Goal: Task Accomplishment & Management: Use online tool/utility

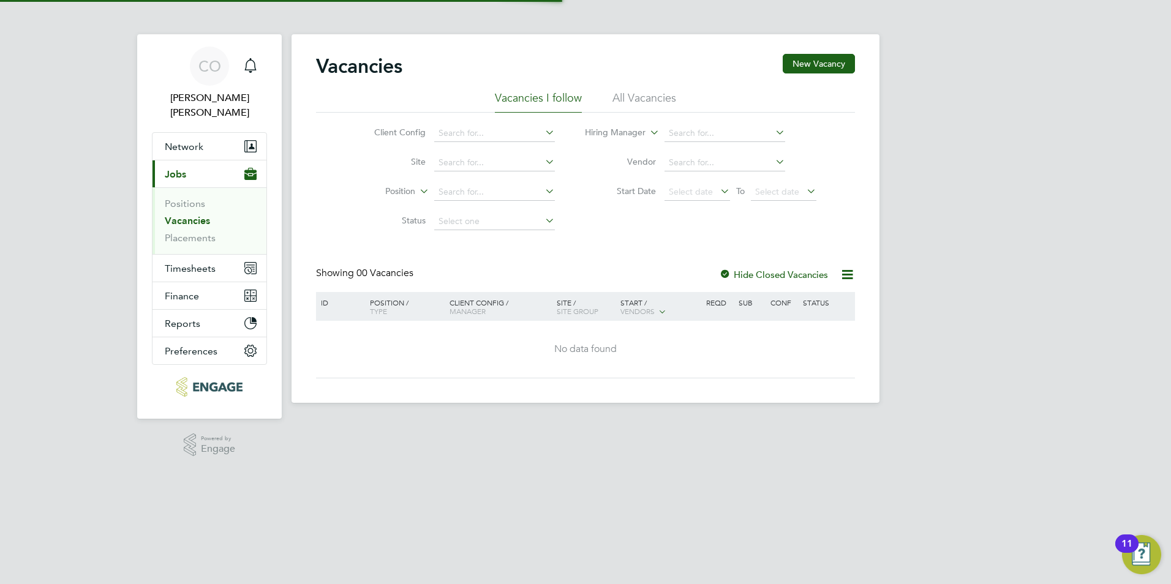
click at [581, 46] on div "Vacancies New Vacancy Vacancies I follow All Vacancies Client Config Site Posit…" at bounding box center [585, 218] width 588 height 369
click at [581, 92] on li "All Vacancies" at bounding box center [644, 102] width 64 height 22
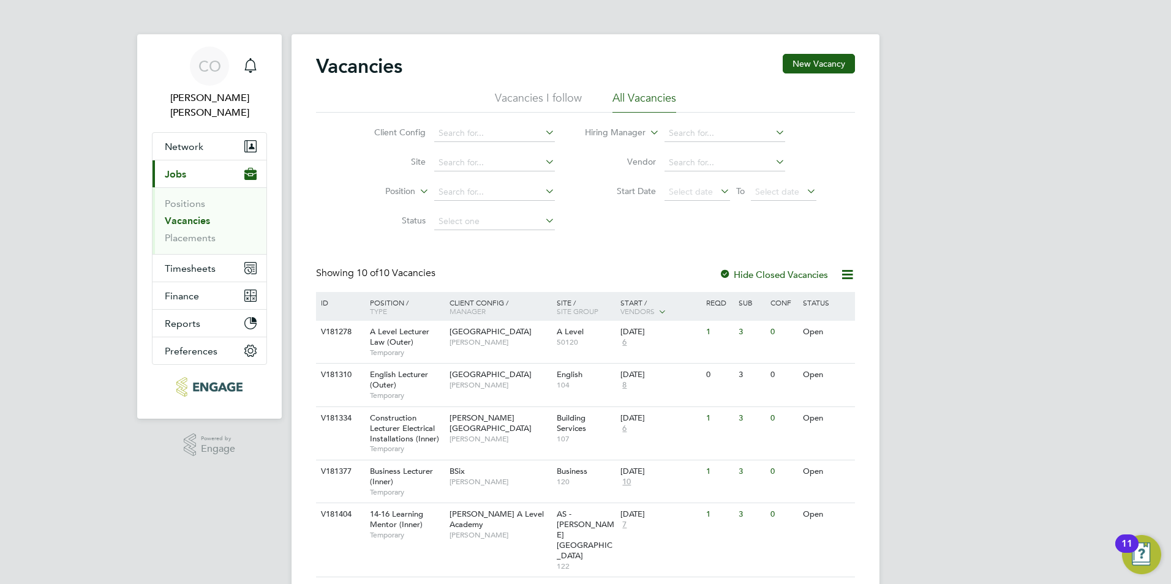
click at [535, 97] on li "Vacancies I follow" at bounding box center [538, 102] width 87 height 22
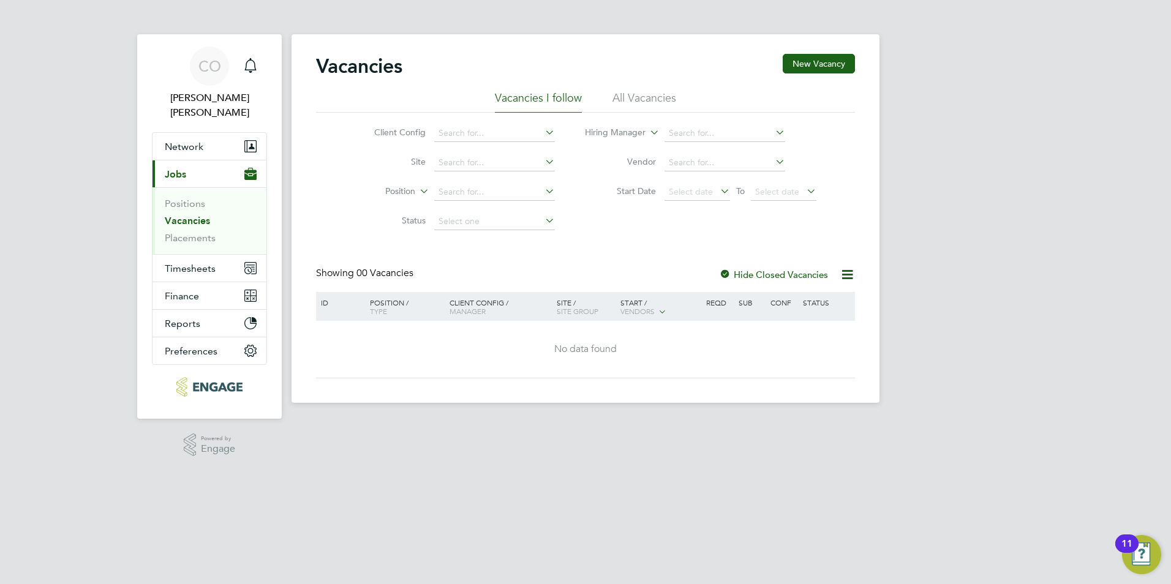
click at [539, 100] on li "Vacancies I follow" at bounding box center [538, 102] width 87 height 22
click at [166, 215] on li "Vacancies" at bounding box center [211, 223] width 92 height 17
click at [167, 215] on link "Vacancies" at bounding box center [187, 221] width 45 height 12
click at [190, 232] on link "Placements" at bounding box center [190, 238] width 51 height 12
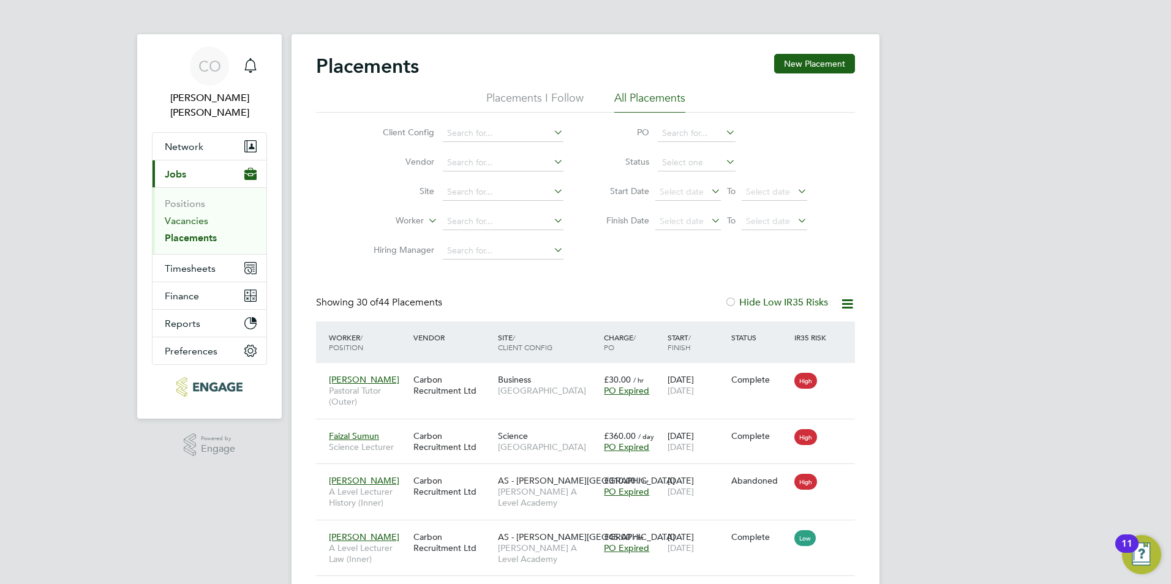
click at [182, 215] on link "Vacancies" at bounding box center [186, 221] width 43 height 12
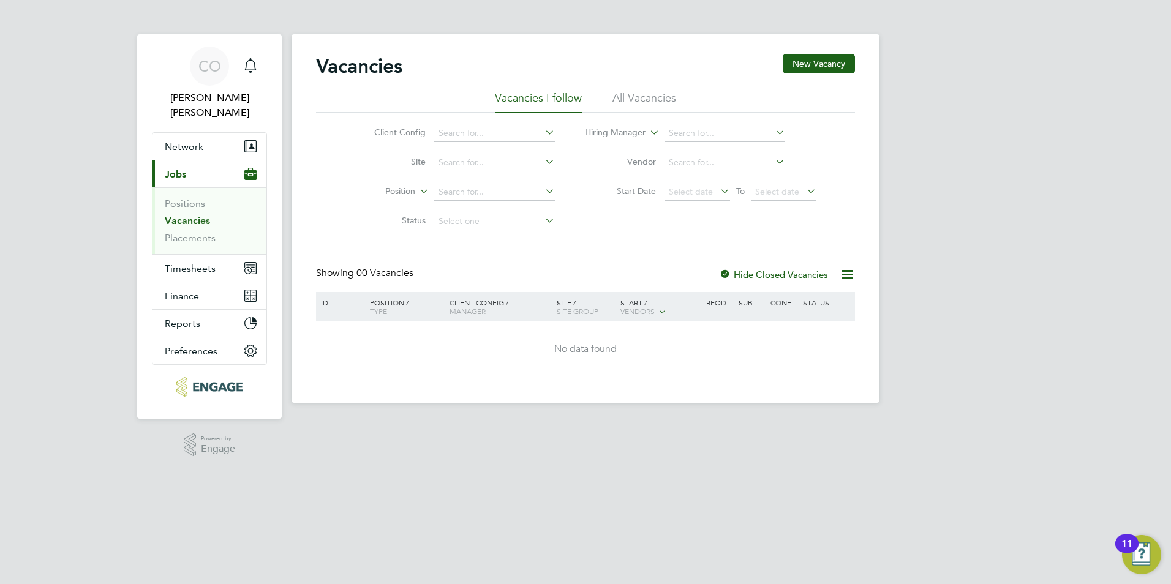
click at [581, 99] on li "All Vacancies" at bounding box center [644, 102] width 64 height 22
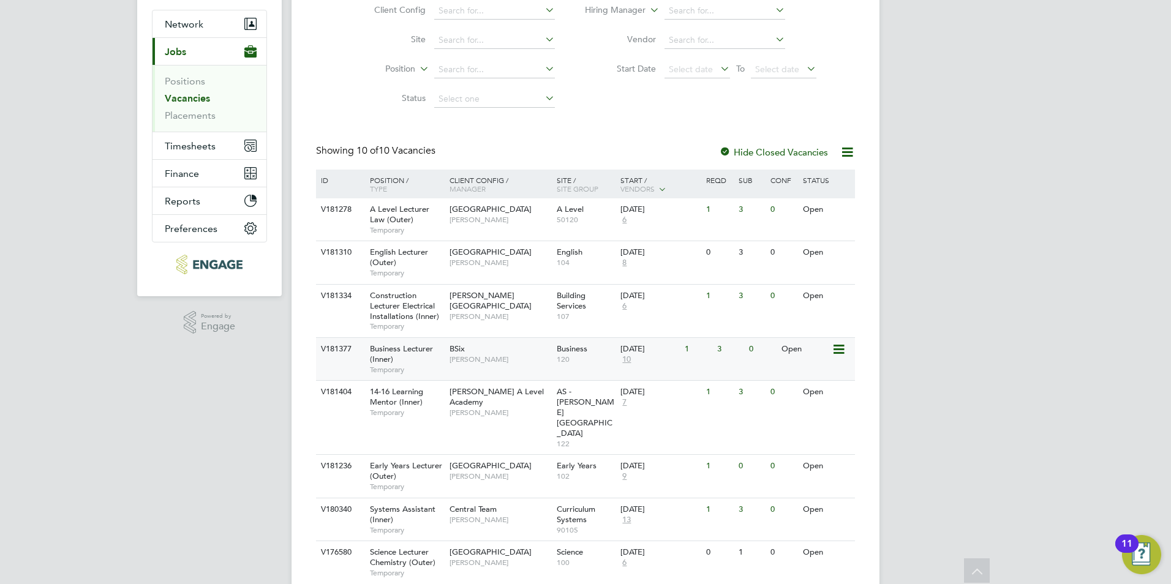
click at [520, 344] on div "BSix Kerry Baker" at bounding box center [499, 354] width 107 height 32
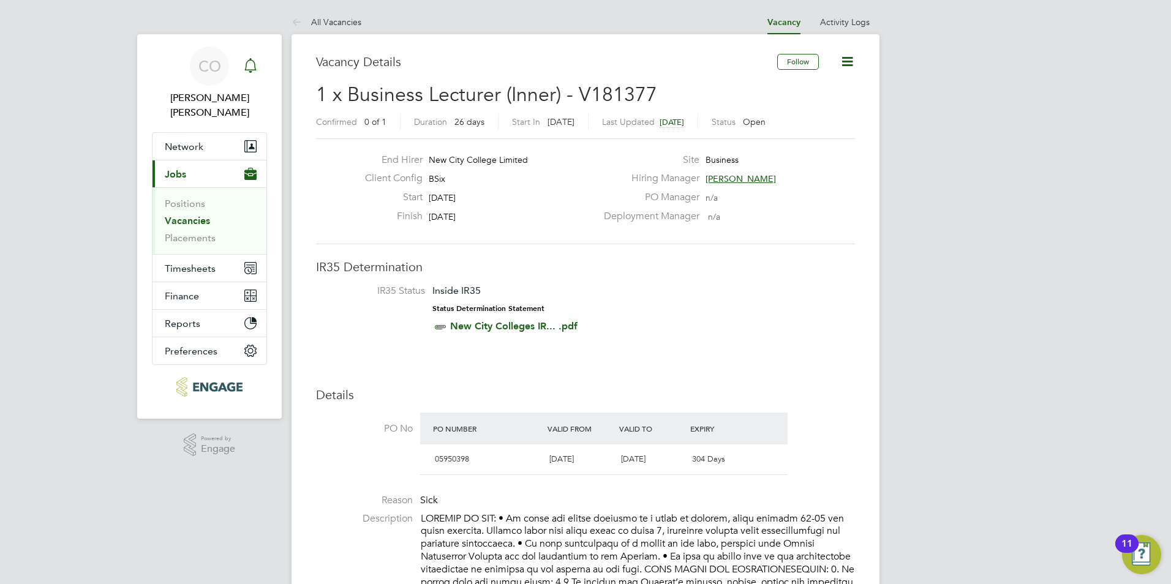
click at [244, 67] on icon "Main navigation" at bounding box center [250, 65] width 15 height 15
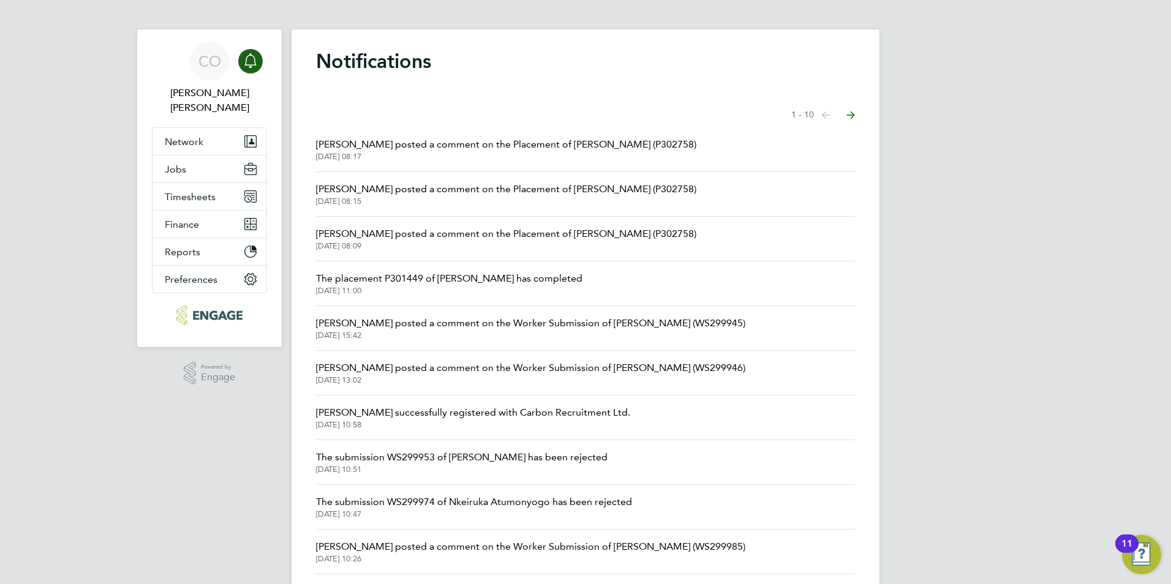
scroll to position [39, 0]
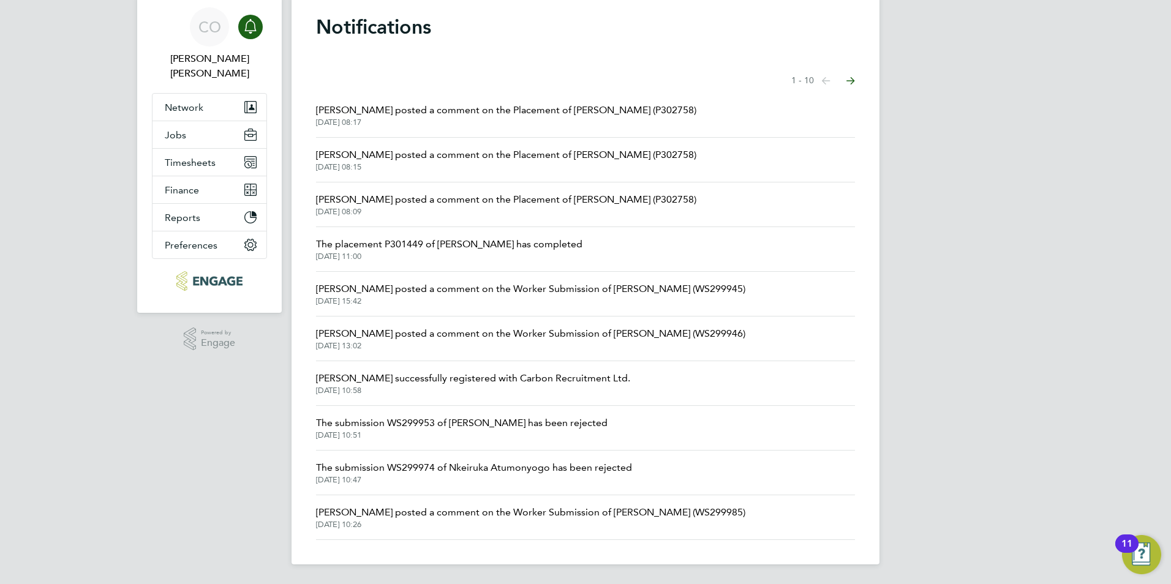
click at [443, 302] on span "26 Sep 2025, 15:42" at bounding box center [530, 301] width 429 height 10
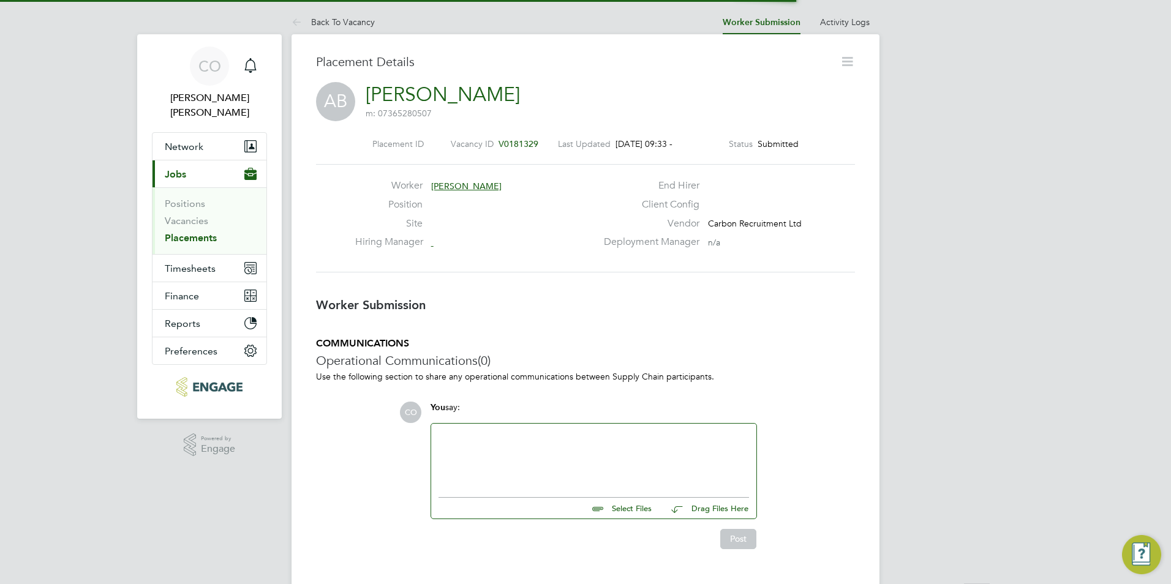
scroll to position [12, 59]
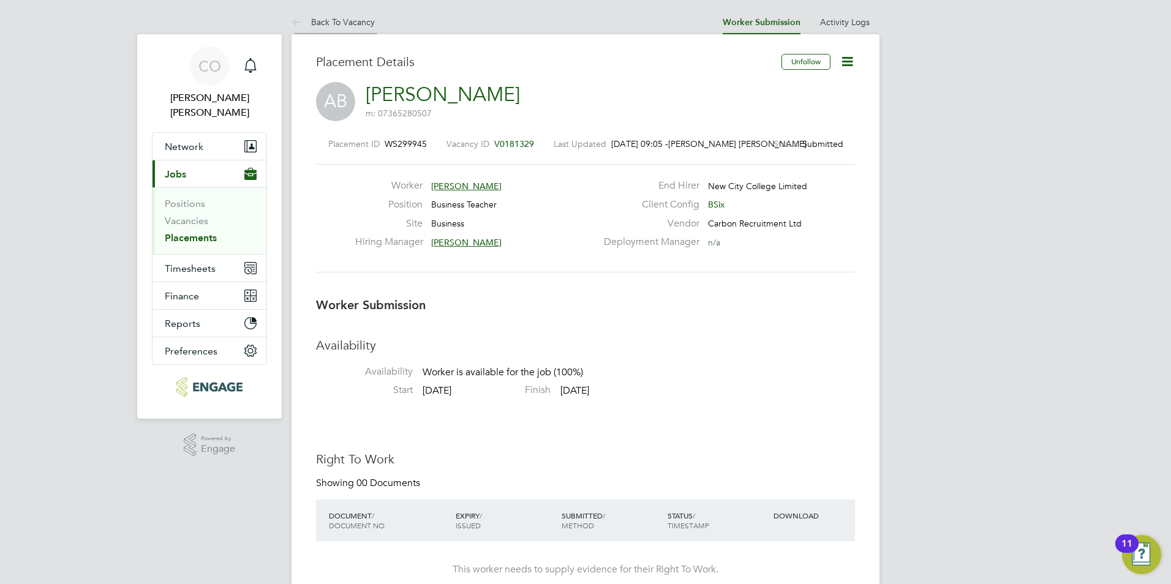
click at [298, 24] on icon at bounding box center [298, 22] width 15 height 15
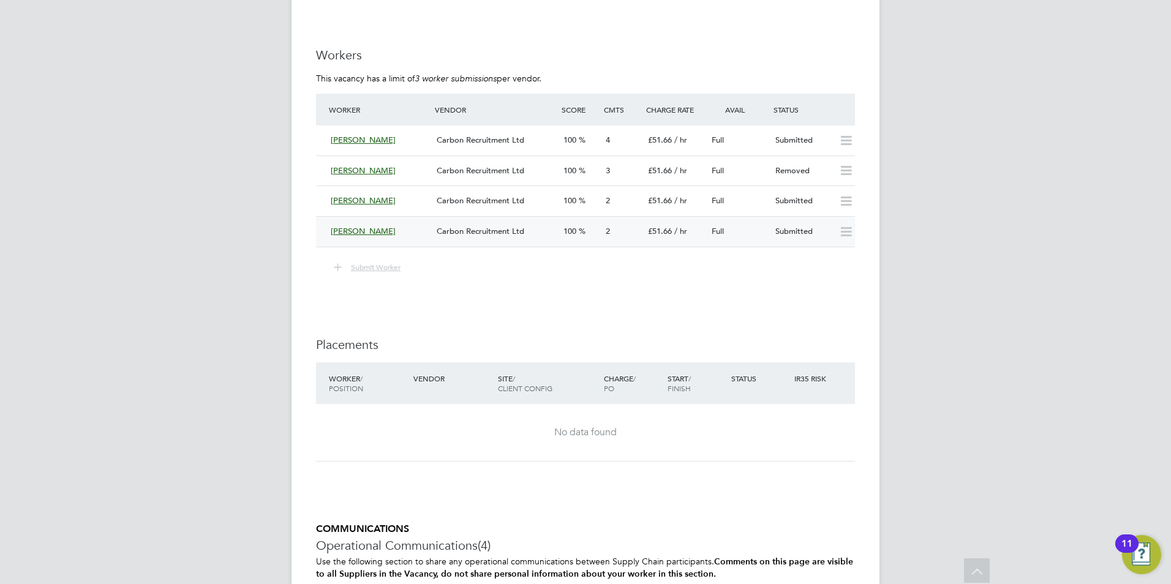
click at [850, 237] on icon at bounding box center [845, 232] width 15 height 10
click at [811, 304] on div "IR35 Determination IR35 Status No IR35 Status Assigned Details PO No PO Number …" at bounding box center [585, 221] width 539 height 1639
click at [749, 230] on div "Full" at bounding box center [739, 232] width 64 height 20
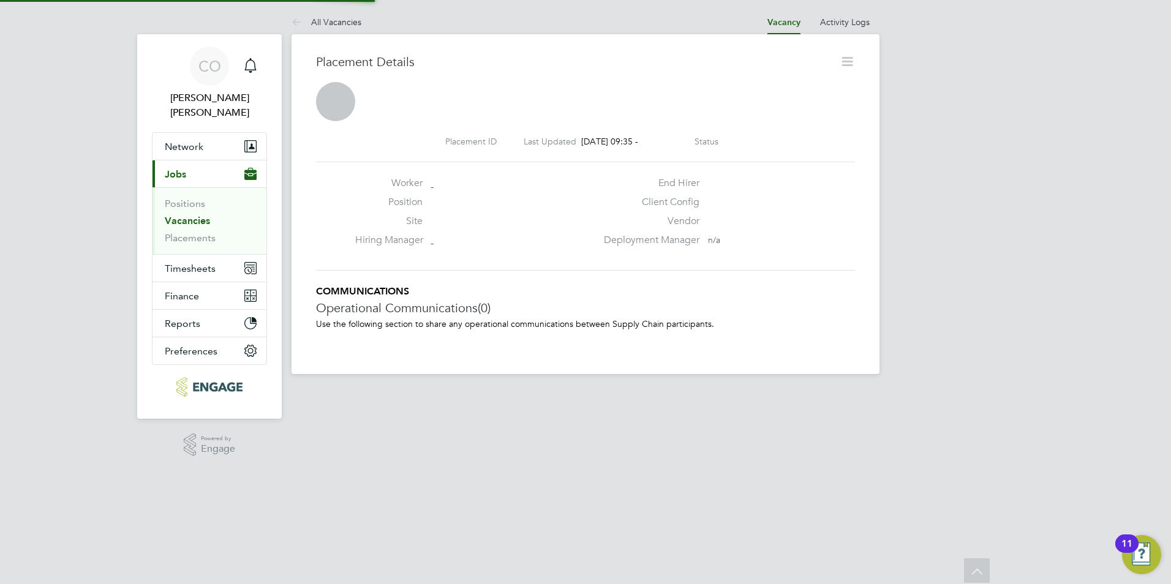
scroll to position [6, 6]
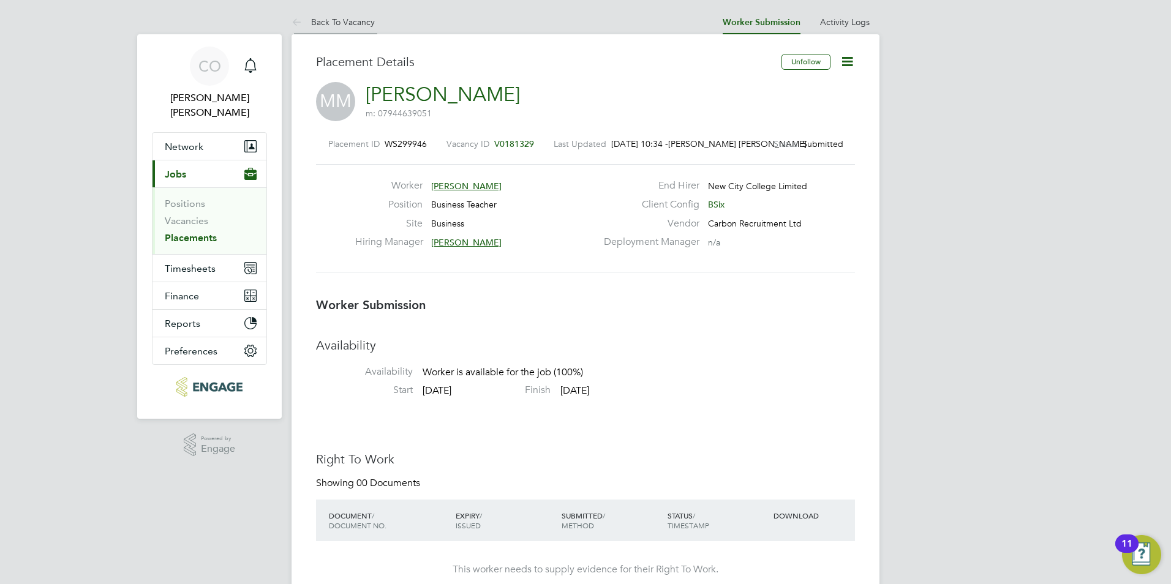
click at [295, 21] on icon at bounding box center [298, 22] width 15 height 15
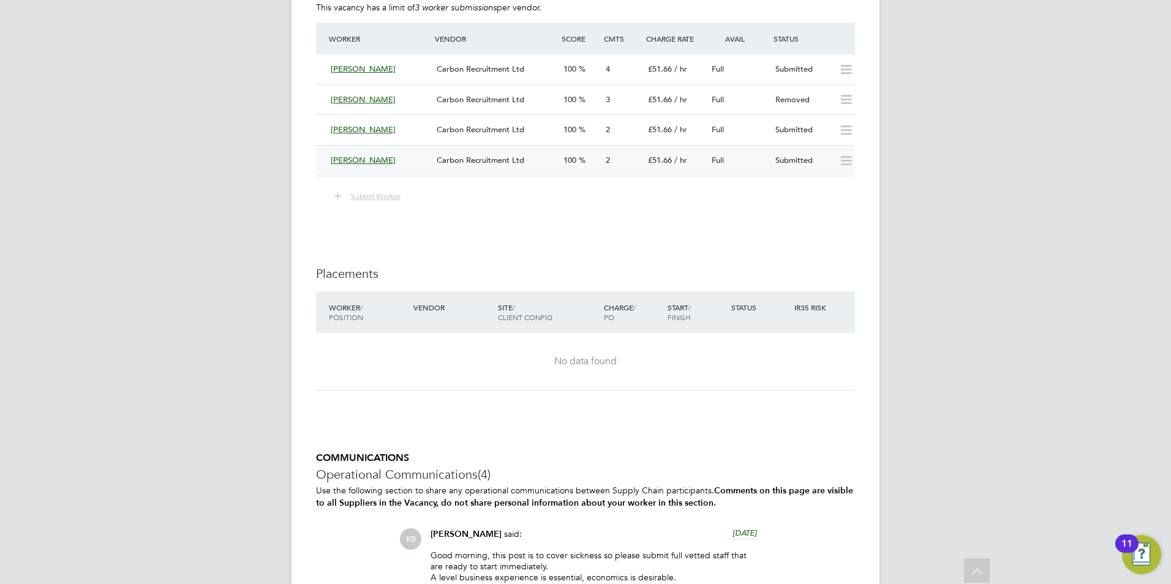
click at [844, 166] on icon at bounding box center [845, 161] width 15 height 10
click at [847, 67] on icon at bounding box center [845, 70] width 15 height 10
click at [847, 162] on icon at bounding box center [845, 161] width 15 height 10
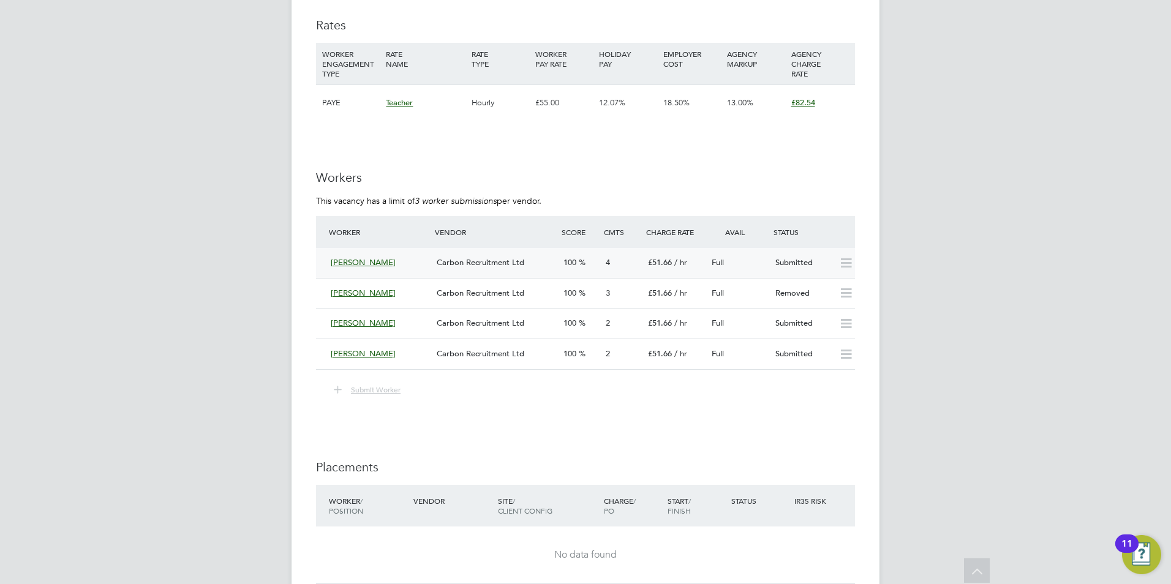
click at [842, 266] on icon at bounding box center [845, 263] width 15 height 10
click at [854, 298] on icon at bounding box center [845, 293] width 15 height 10
click at [398, 394] on span "Submit Worker" at bounding box center [376, 390] width 50 height 10
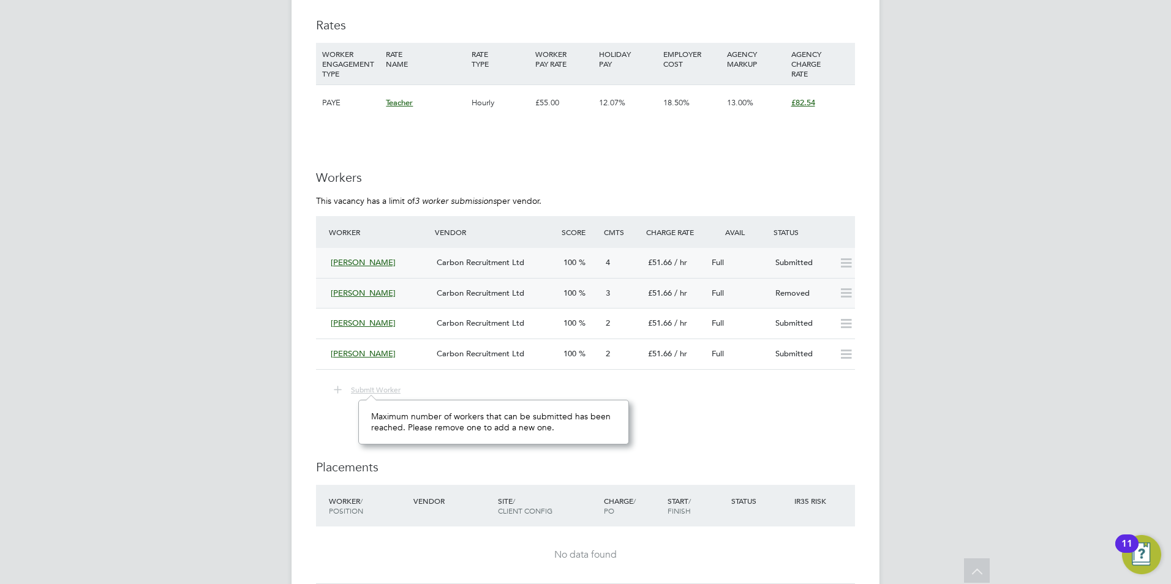
click at [707, 460] on h3 "Placements" at bounding box center [585, 467] width 539 height 16
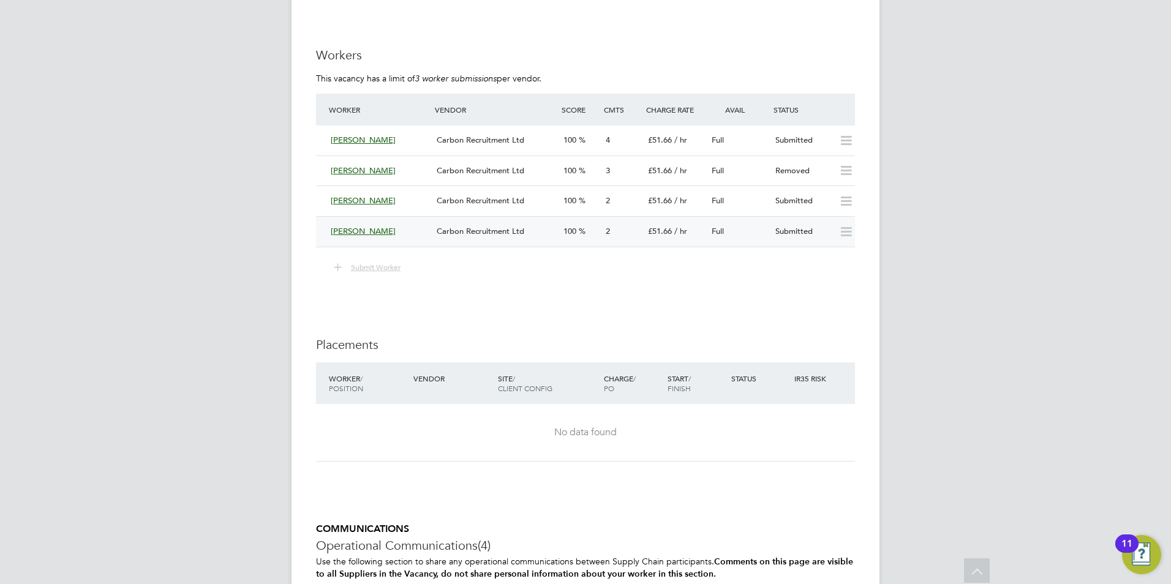
click at [853, 237] on icon at bounding box center [845, 232] width 15 height 10
click at [852, 237] on icon at bounding box center [845, 232] width 15 height 10
click at [849, 205] on icon at bounding box center [845, 202] width 15 height 10
